Goal: Check status

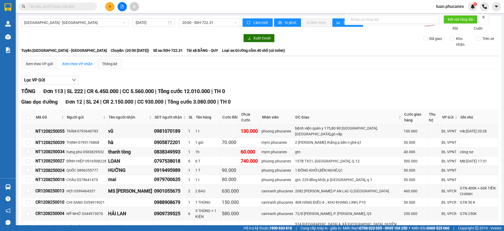
scroll to position [54, 0]
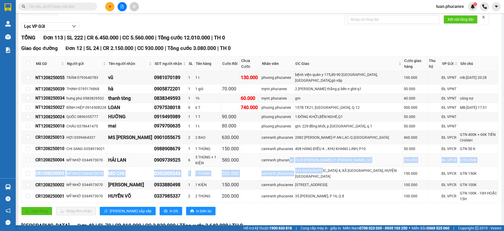
drag, startPoint x: 310, startPoint y: 170, endPoint x: 281, endPoint y: 165, distance: 29.6
click at [281, 165] on tbody "NT1208250055 TRÂM 0793640783 vũ 0981070189 1 1 t 130.000 phuong.phucanex bệnh v…" at bounding box center [260, 137] width 477 height 132
click at [331, 167] on td "72/8 [PERSON_NAME], P. [PERSON_NAME], Q3" at bounding box center [348, 159] width 109 height 13
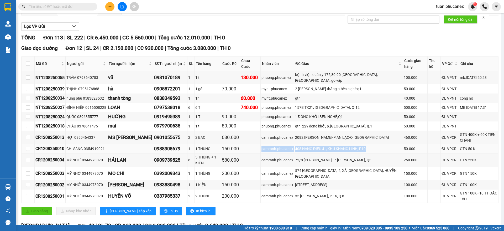
drag, startPoint x: 361, startPoint y: 151, endPoint x: 242, endPoint y: 150, distance: 118.3
click at [242, 150] on tr "CR1208250010 CHỊ SANG 0354919021 0988908679 1 1 THÙNG 150.000 camranh.phucanex …" at bounding box center [260, 148] width 477 height 9
click at [242, 150] on td at bounding box center [250, 148] width 21 height 9
drag, startPoint x: 241, startPoint y: 150, endPoint x: 423, endPoint y: 153, distance: 182.1
click at [421, 153] on tr "CR1208250010 CHỊ SANG 0354919021 0988908679 1 1 THÙNG 150.000 camranh.phucanex …" at bounding box center [260, 148] width 477 height 9
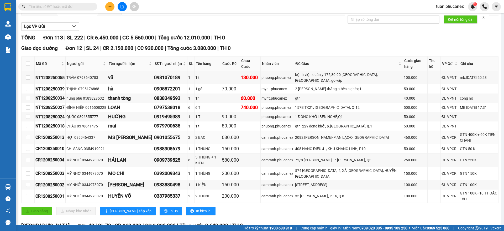
click at [349, 139] on div "2082 [PERSON_NAME]-P AN LẠC-Q [GEOGRAPHIC_DATA]" at bounding box center [348, 137] width 107 height 6
drag, startPoint x: 359, startPoint y: 136, endPoint x: 109, endPoint y: 135, distance: 250.3
click at [109, 135] on tr "CR1208250013 HỢI 0399464337 MS [PERSON_NAME] 0901055675 2 2 BAO 630.000 camranh…" at bounding box center [260, 137] width 477 height 13
